Goal: Communication & Community: Answer question/provide support

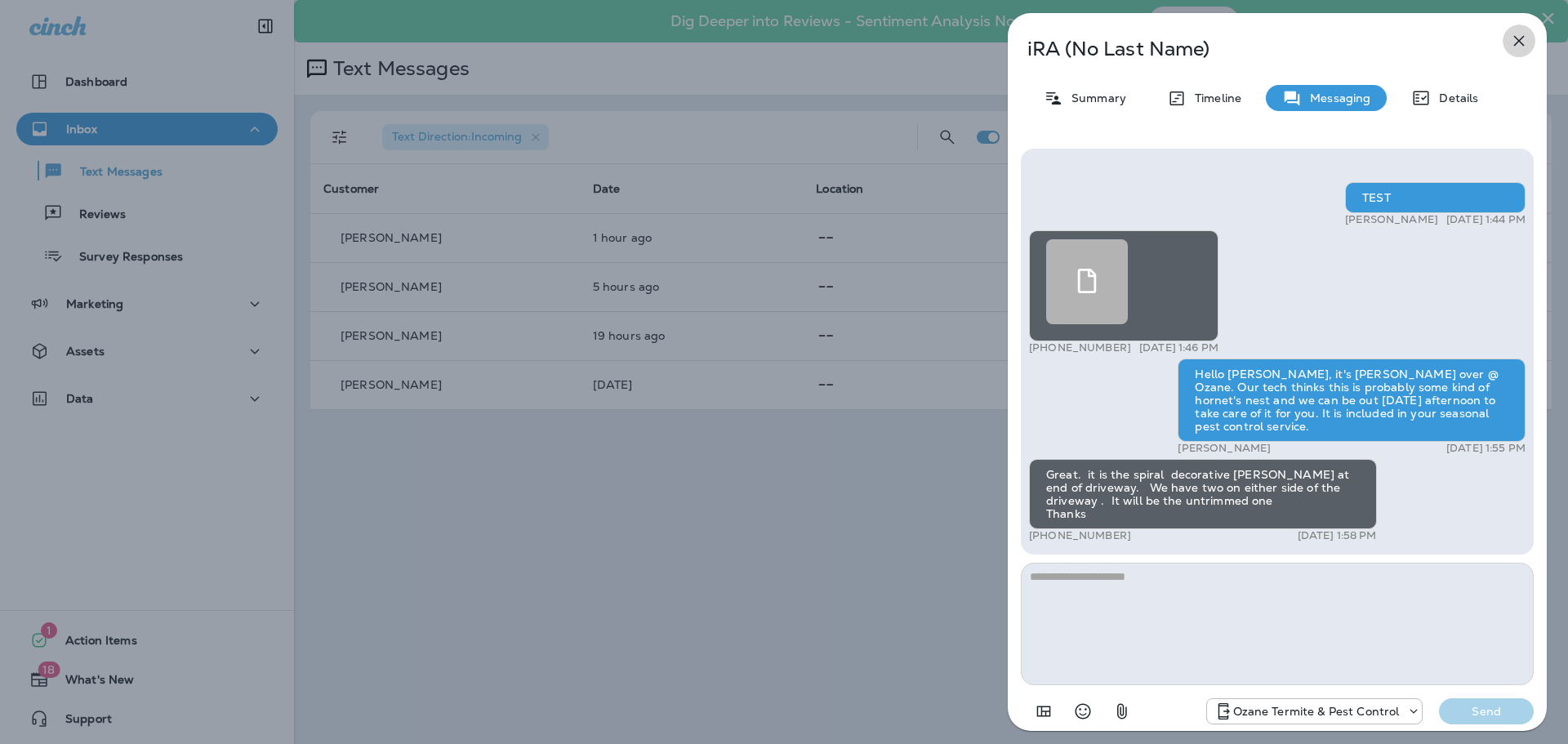
click at [1519, 42] on icon "button" at bounding box center [1519, 41] width 11 height 11
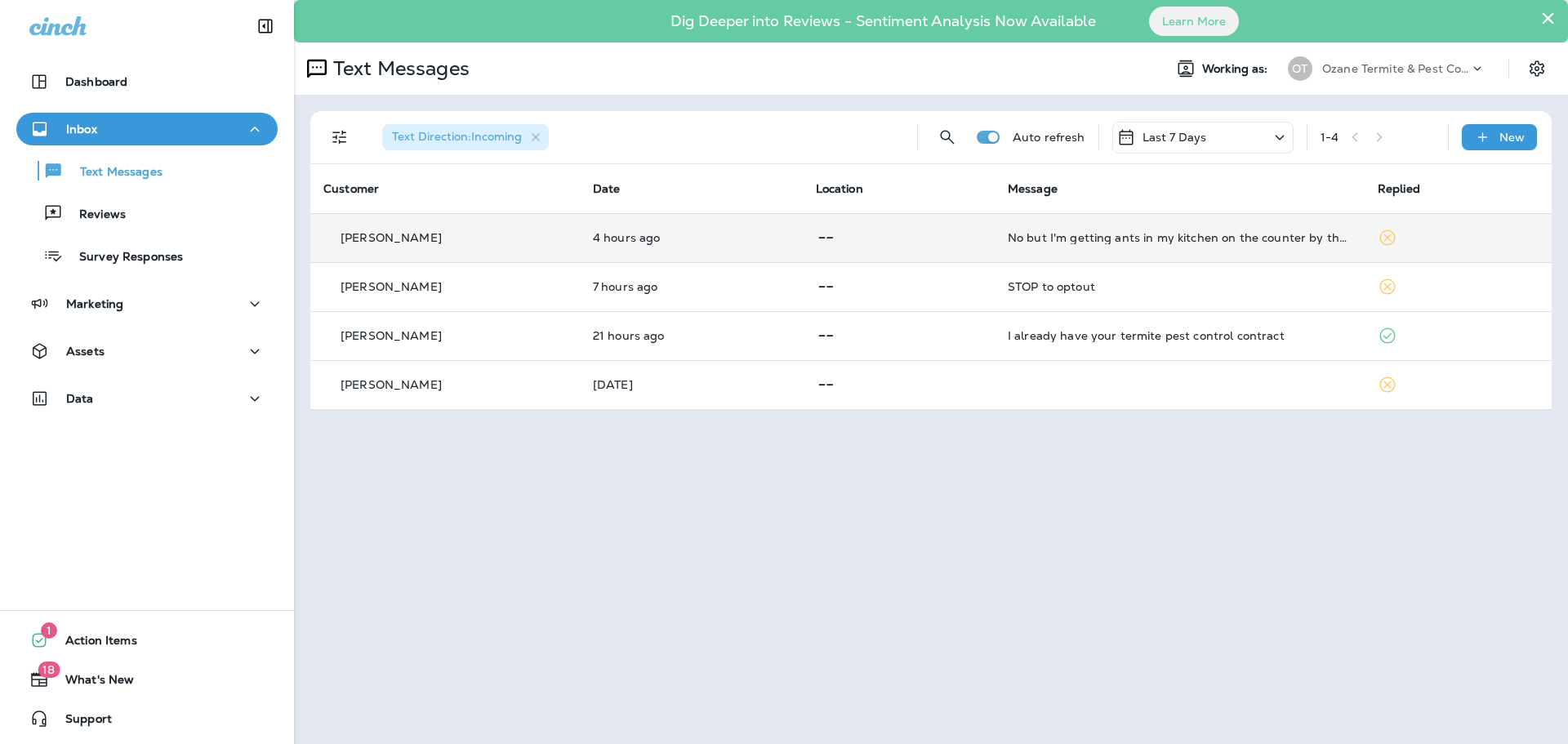
click at [1106, 239] on div "No but I'm getting ants in my kitchen on the counter by the sink" at bounding box center [1180, 238] width 344 height 14
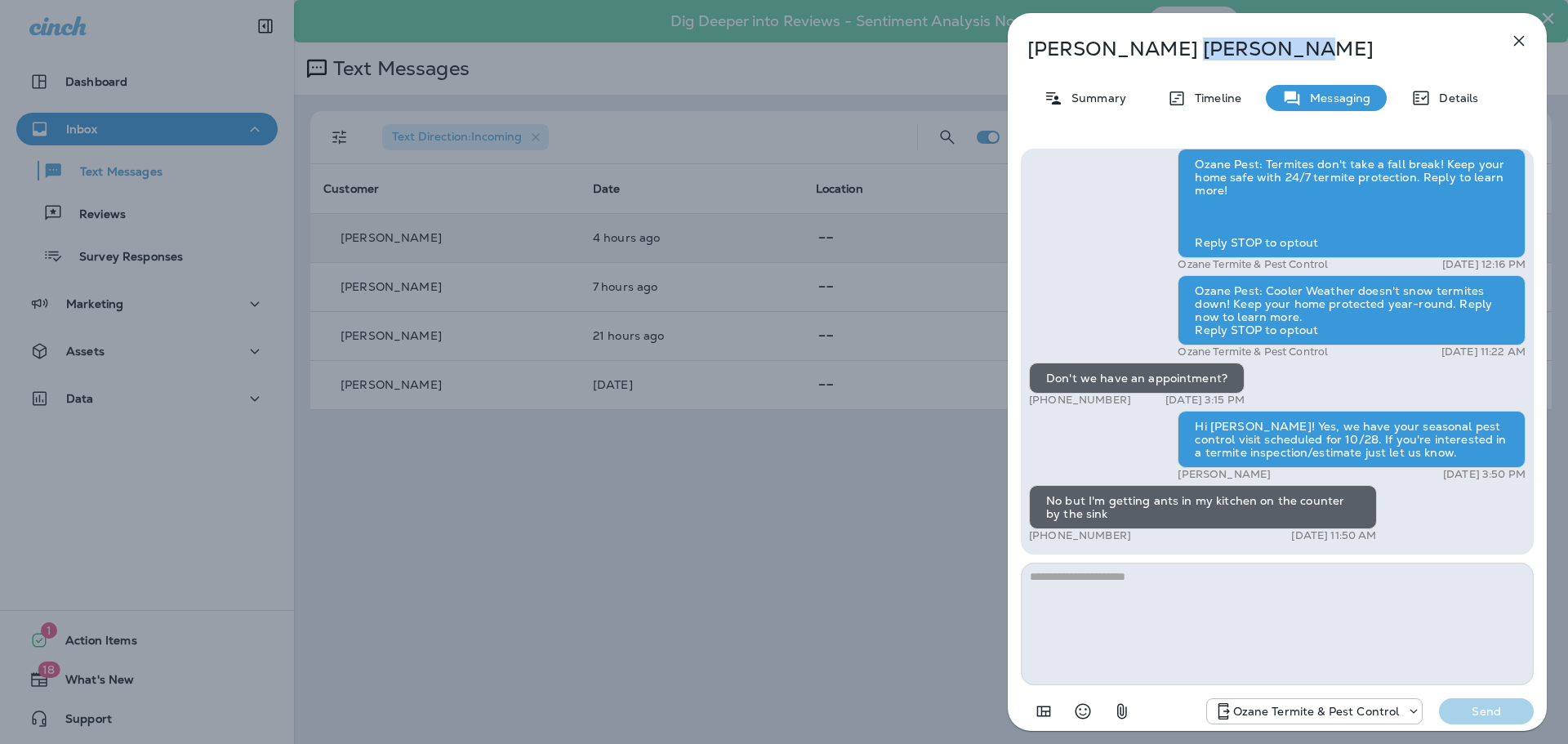
drag, startPoint x: 1225, startPoint y: 50, endPoint x: 1113, endPoint y: 50, distance: 112.0
click at [1113, 50] on p "[PERSON_NAME]" at bounding box center [1249, 49] width 445 height 23
copy p "[PERSON_NAME]"
click at [1095, 598] on textarea at bounding box center [1276, 623] width 513 height 123
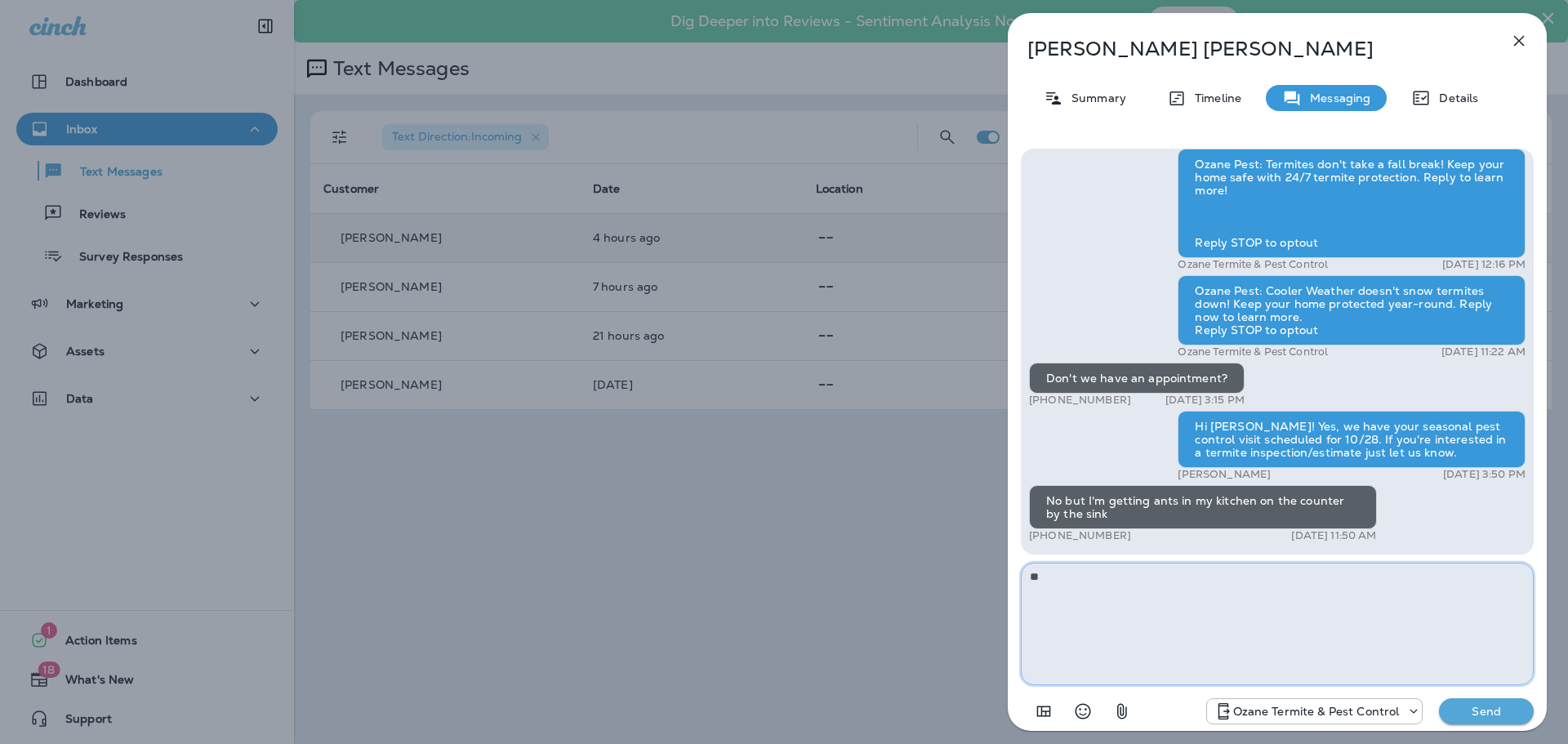
type textarea "*"
drag, startPoint x: 1086, startPoint y: 573, endPoint x: 1105, endPoint y: 573, distance: 19.0
click at [1105, 573] on textarea "**********" at bounding box center [1276, 623] width 513 height 123
click at [1158, 571] on textarea "**********" at bounding box center [1276, 623] width 513 height 123
click at [1055, 588] on textarea "**********" at bounding box center [1276, 623] width 513 height 123
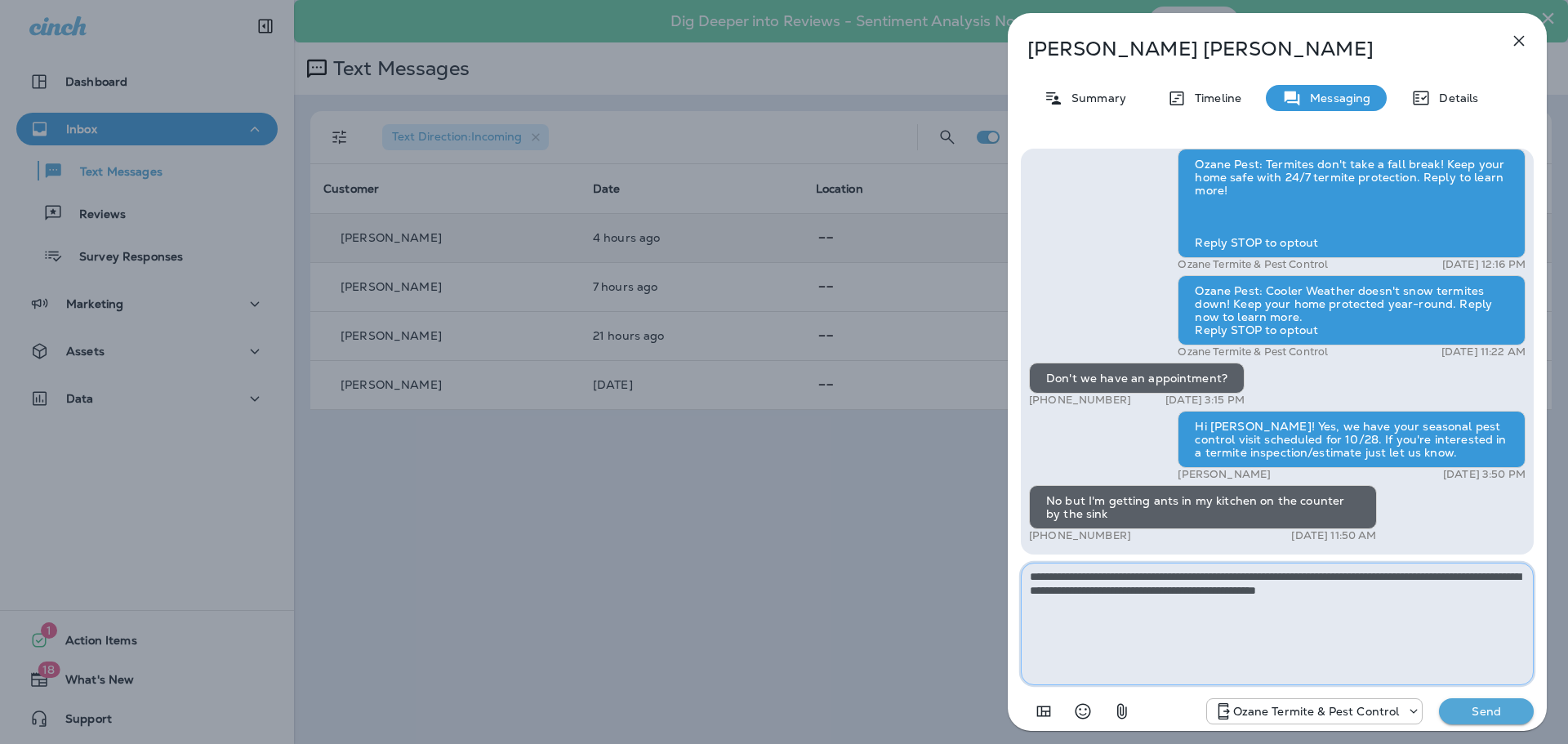
click at [1121, 588] on textarea "**********" at bounding box center [1276, 623] width 513 height 123
click at [1235, 602] on textarea "**********" at bounding box center [1276, 623] width 513 height 123
type textarea "**********"
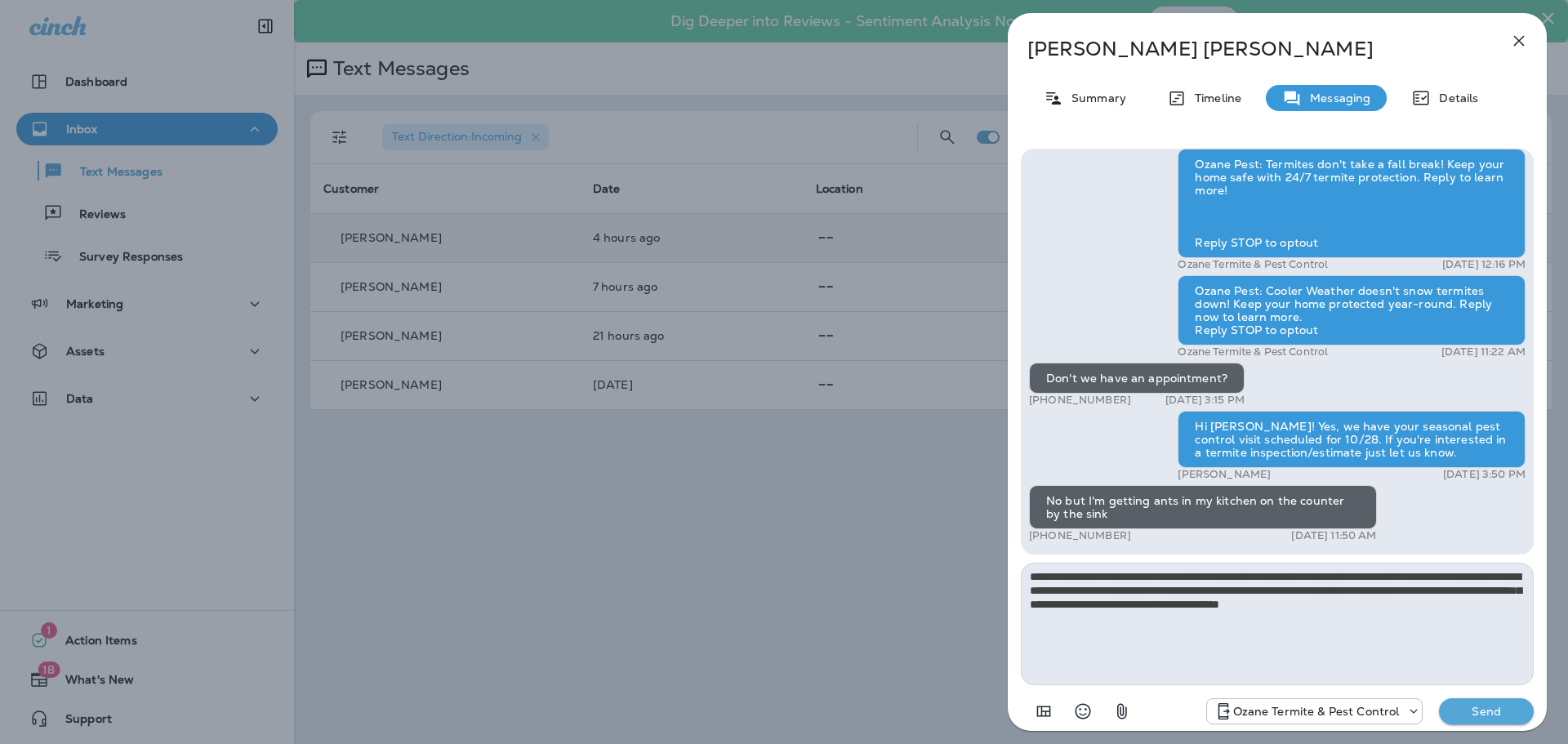
click at [1478, 716] on p "Send" at bounding box center [1486, 711] width 69 height 14
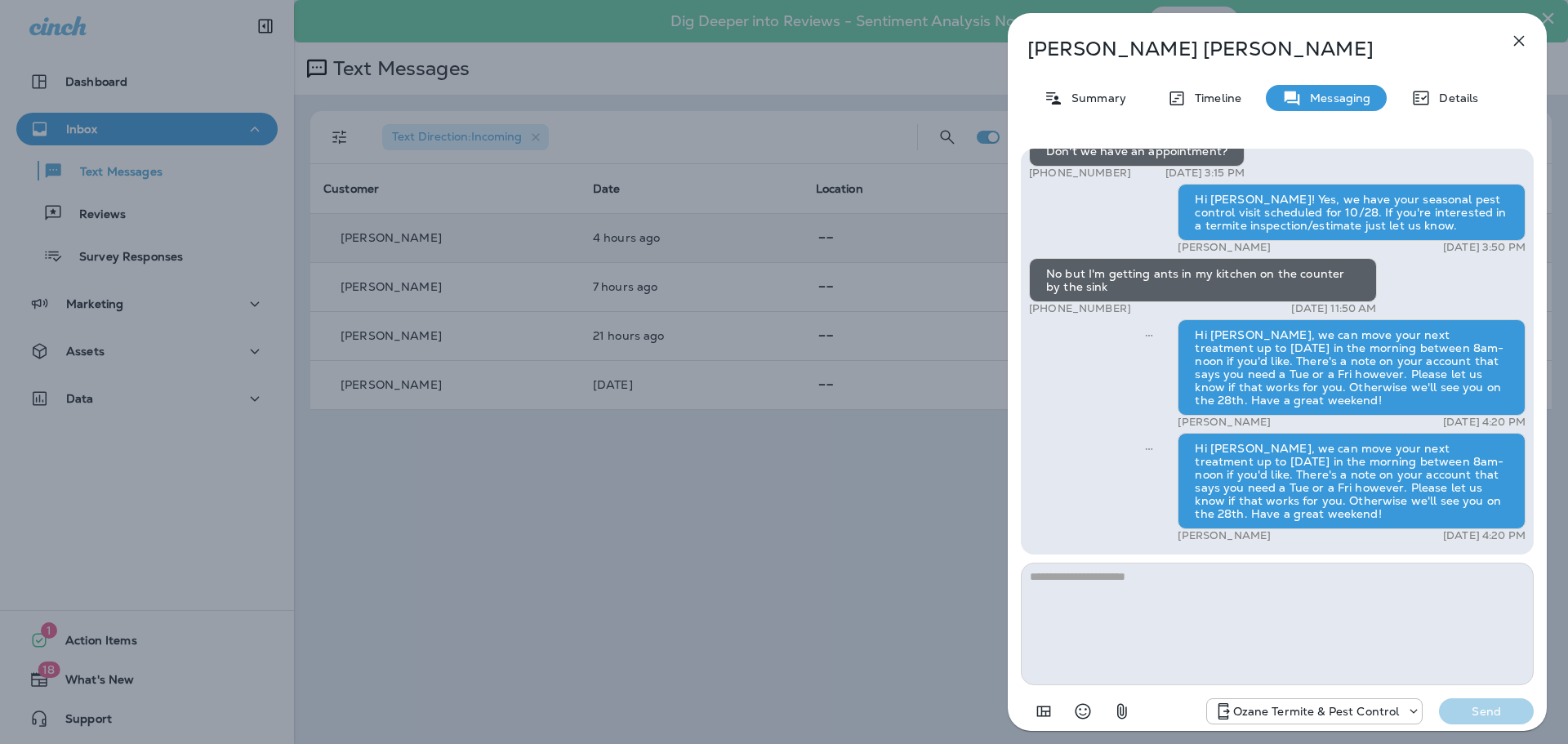
click at [1443, 367] on div "Hi [PERSON_NAME], we can move your next treatment up to [DATE] in the morning b…" at bounding box center [1352, 367] width 348 height 97
drag, startPoint x: 1478, startPoint y: 358, endPoint x: 1464, endPoint y: 362, distance: 14.6
drag, startPoint x: 1464, startPoint y: 362, endPoint x: 1253, endPoint y: 347, distance: 211.5
click at [1253, 347] on div "Hi [PERSON_NAME], we can move your next treatment up to [DATE] in the morning b…" at bounding box center [1352, 367] width 348 height 97
drag, startPoint x: 1253, startPoint y: 347, endPoint x: 1221, endPoint y: 379, distance: 45.3
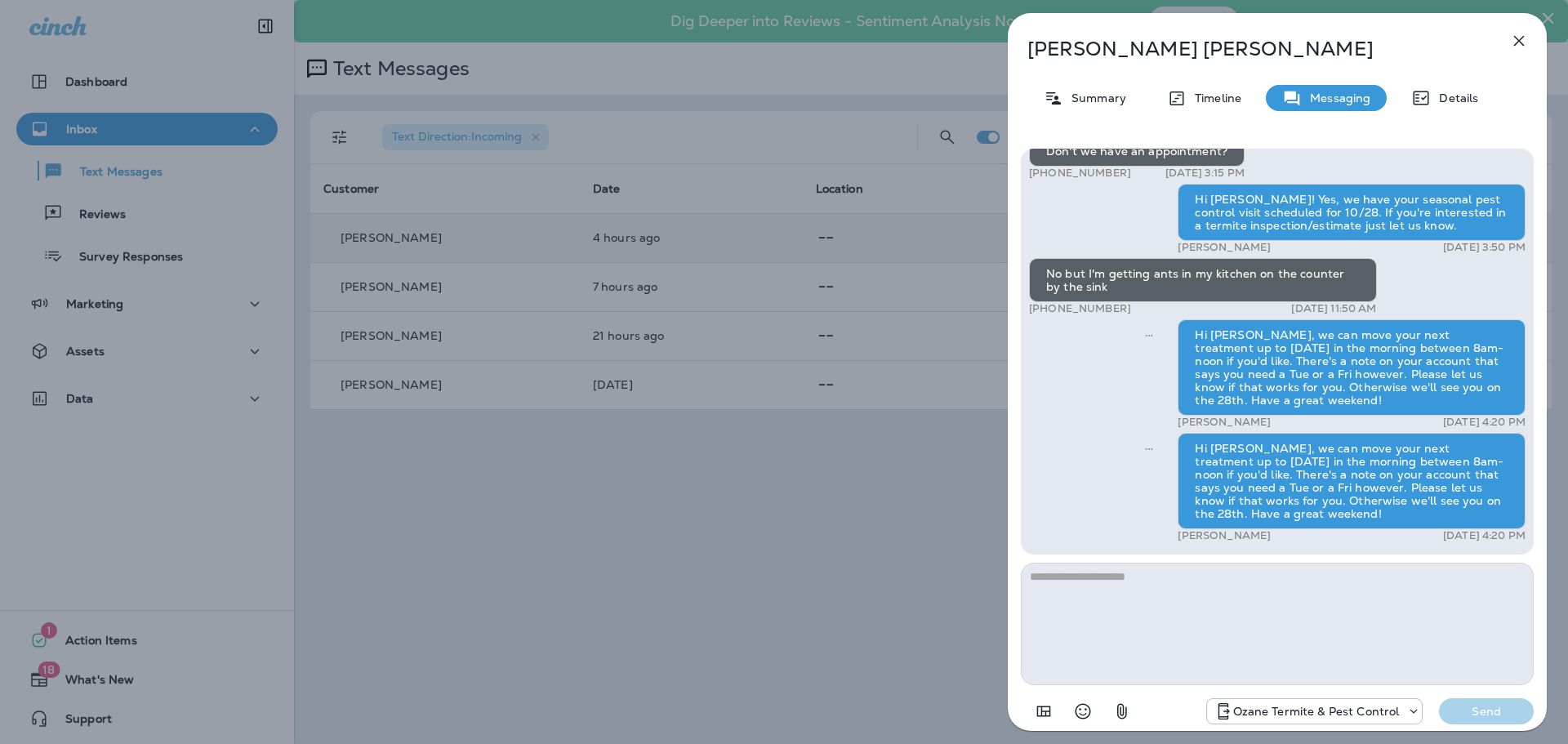
click at [1221, 379] on div "Hi [PERSON_NAME], we can move your next treatment up to [DATE] in the morning b…" at bounding box center [1352, 367] width 348 height 97
drag, startPoint x: 1483, startPoint y: 404, endPoint x: 1204, endPoint y: 384, distance: 279.7
click at [1204, 384] on div "Hi [PERSON_NAME], we can move your next treatment up to [DATE] in the morning b…" at bounding box center [1352, 367] width 348 height 97
drag, startPoint x: 1470, startPoint y: 338, endPoint x: 1183, endPoint y: 379, distance: 289.9
click at [1183, 379] on div "Hi [PERSON_NAME], we can move your next treatment up to [DATE] in the morning b…" at bounding box center [1352, 367] width 348 height 97
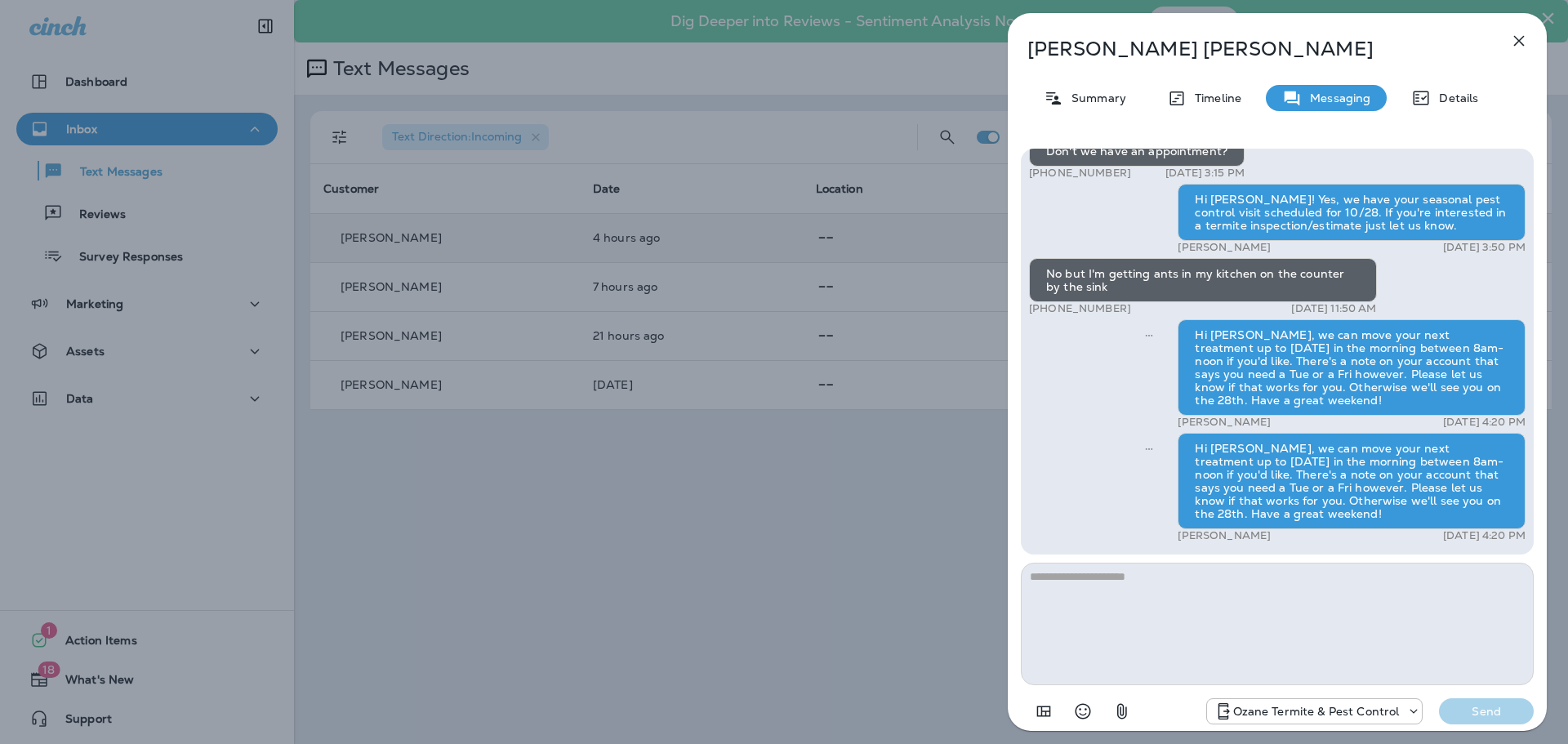
drag, startPoint x: 1490, startPoint y: 404, endPoint x: 1164, endPoint y: 326, distance: 335.2
click at [1164, 326] on div "Ozane Pest: Termites don't take a fall break! Keep your home safe with 24/7 ter…" at bounding box center [1277, 234] width 497 height 625
drag, startPoint x: 1497, startPoint y: 344, endPoint x: 1072, endPoint y: 361, distance: 425.3
click at [1072, 361] on div "Ozane Pest: Termites don't take a fall break! Keep your home safe with 24/7 ter…" at bounding box center [1277, 234] width 497 height 625
click at [1286, 372] on div "Hi [PERSON_NAME], we can move your next treatment up to [DATE] in the morning b…" at bounding box center [1352, 367] width 348 height 97
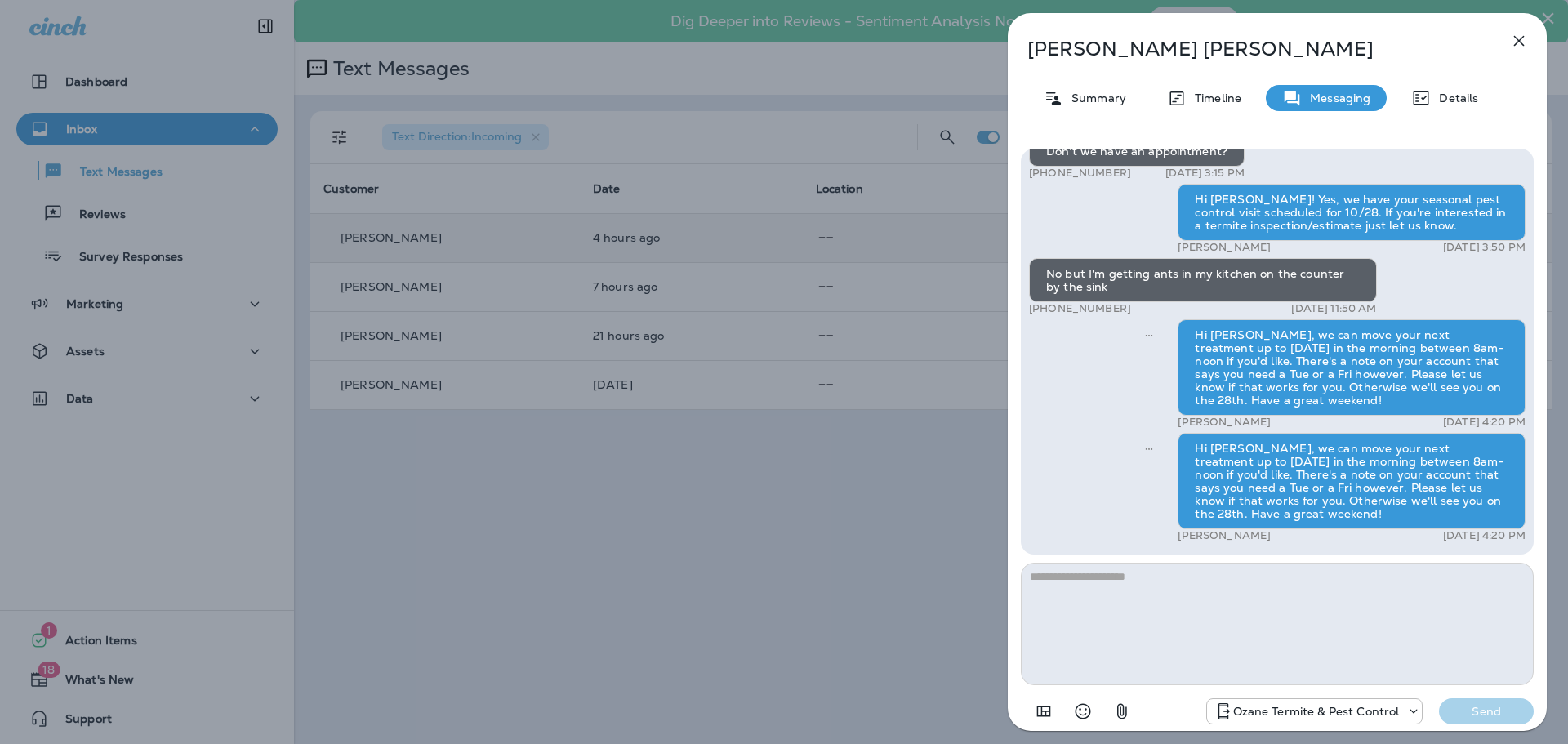
drag, startPoint x: 1286, startPoint y: 372, endPoint x: 1200, endPoint y: 369, distance: 86.1
click at [1200, 369] on div "Hi [PERSON_NAME], we can move your next treatment up to [DATE] in the morning b…" at bounding box center [1352, 367] width 348 height 97
